Goal: Check status

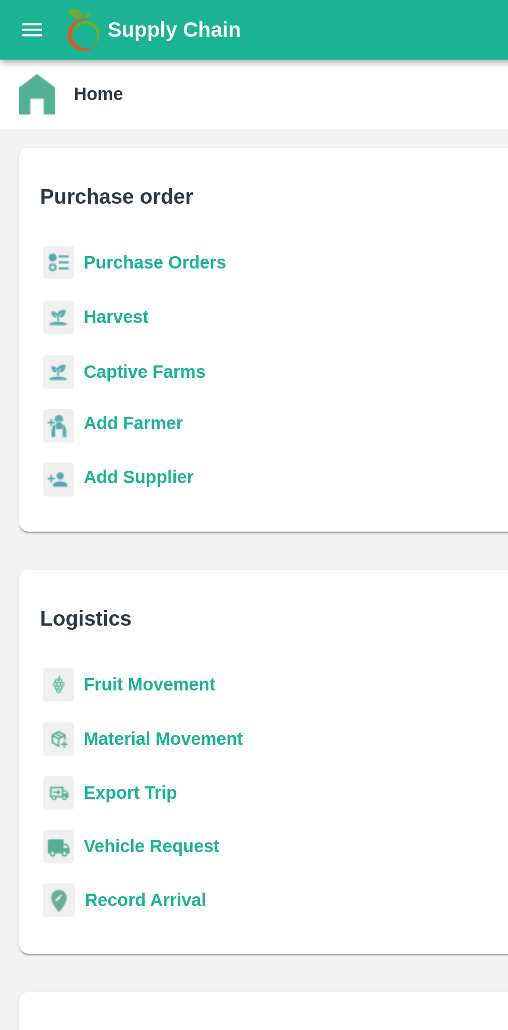
click at [21, 18] on button "open drawer" at bounding box center [14, 13] width 24 height 24
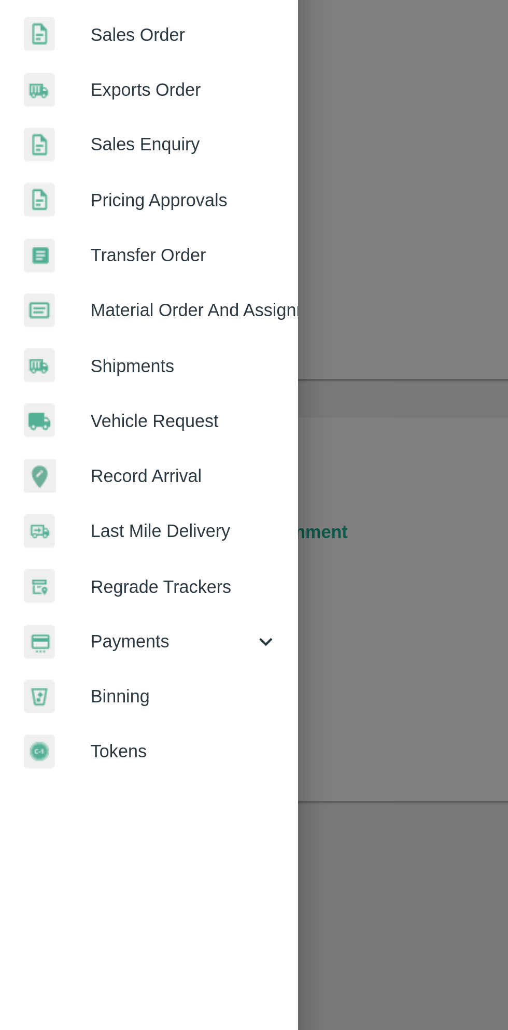
click at [124, 521] on div "Payments" at bounding box center [65, 529] width 130 height 24
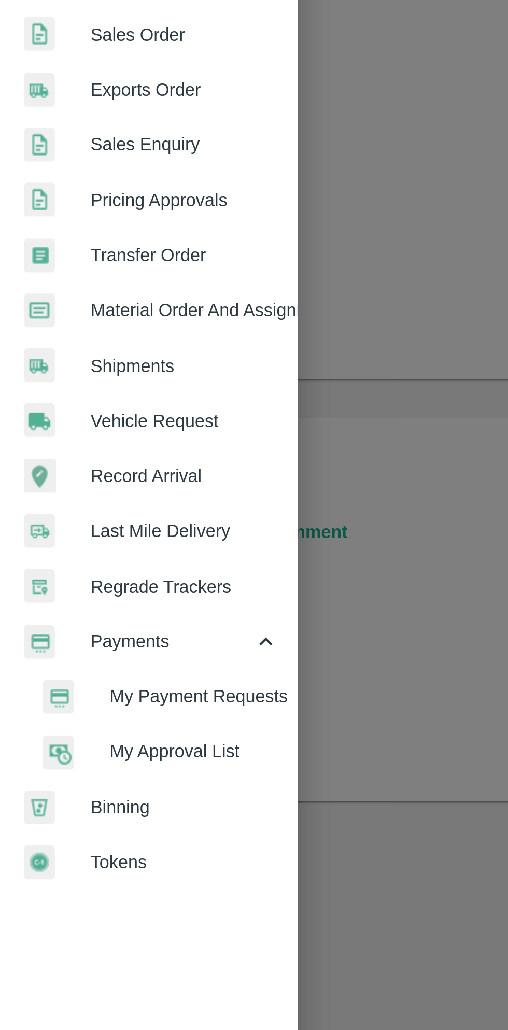
click at [105, 556] on span "My Payment Requests" at bounding box center [85, 552] width 74 height 11
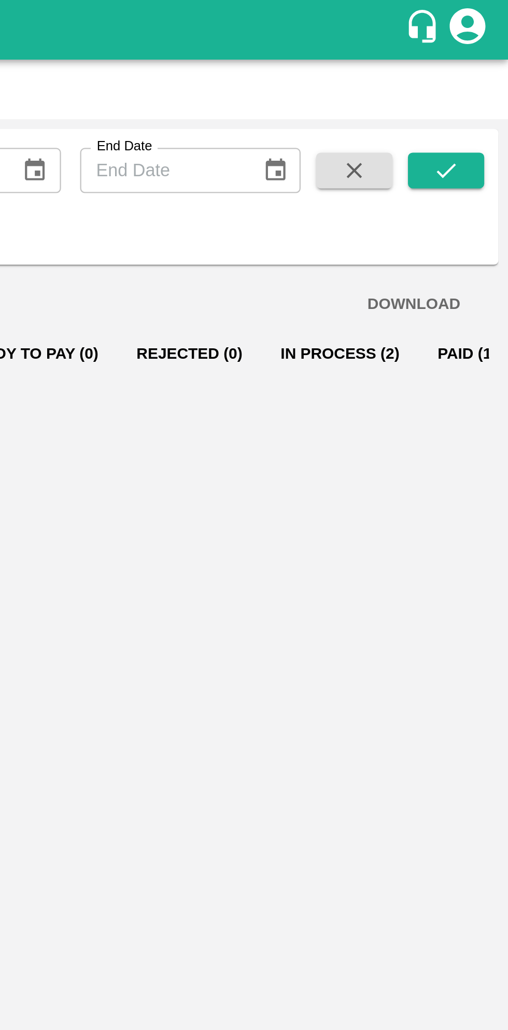
click at [469, 149] on button "Paid (144)" at bounding box center [494, 153] width 50 height 25
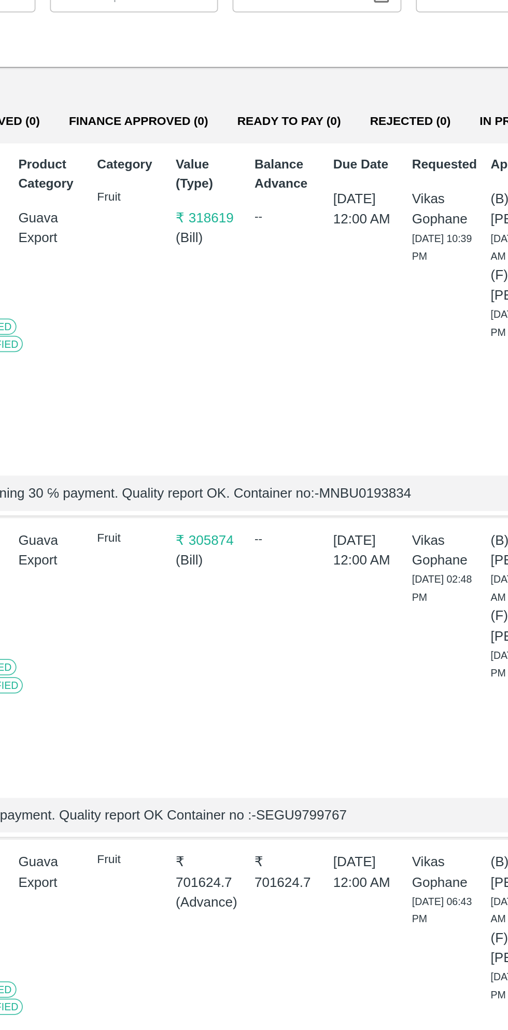
scroll to position [0, 51]
